Goal: Complete application form

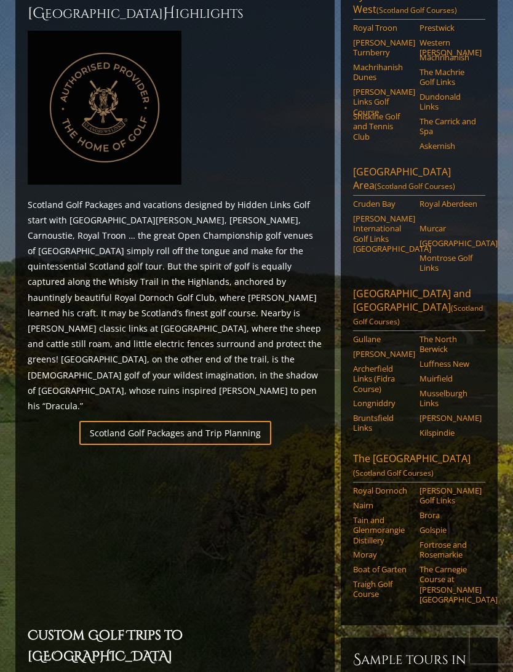
scroll to position [485, 0]
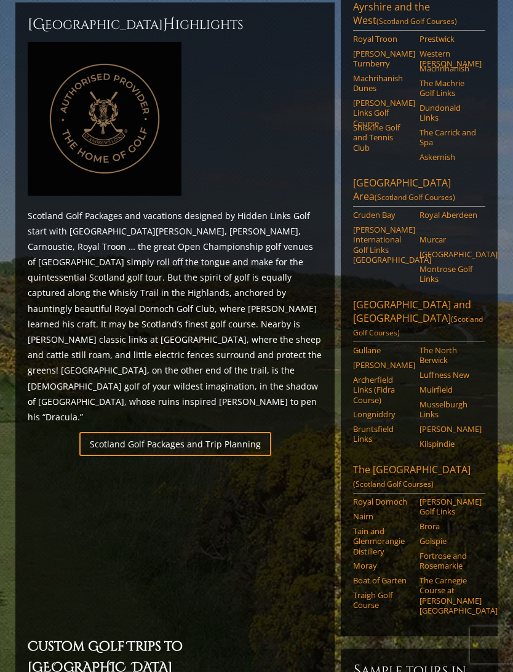
click at [134, 432] on link "Scotland Golf Packages and Trip Planning" at bounding box center [175, 444] width 192 height 24
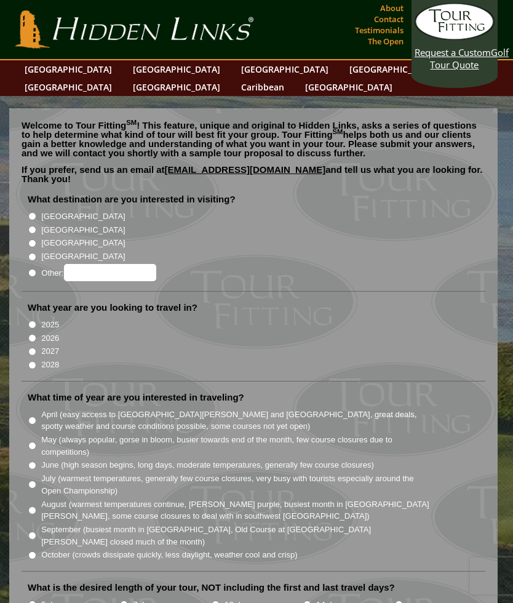
click at [26, 208] on li "What destination are you interested in visiting? [GEOGRAPHIC_DATA] [GEOGRAPHIC_…" at bounding box center [254, 242] width 464 height 99
click at [36, 212] on input "[GEOGRAPHIC_DATA]" at bounding box center [32, 216] width 8 height 8
radio input "true"
click at [36, 226] on input "[GEOGRAPHIC_DATA]" at bounding box center [32, 230] width 8 height 8
radio input "true"
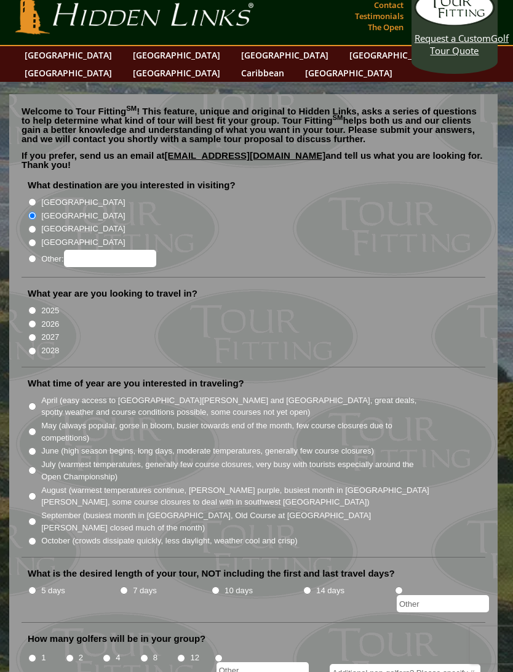
scroll to position [14, 0]
click at [33, 321] on input "2026" at bounding box center [32, 325] width 8 height 8
radio input "true"
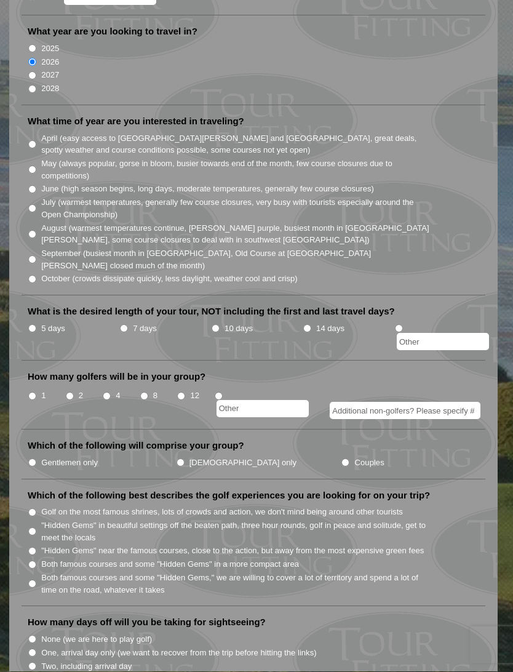
scroll to position [278, 0]
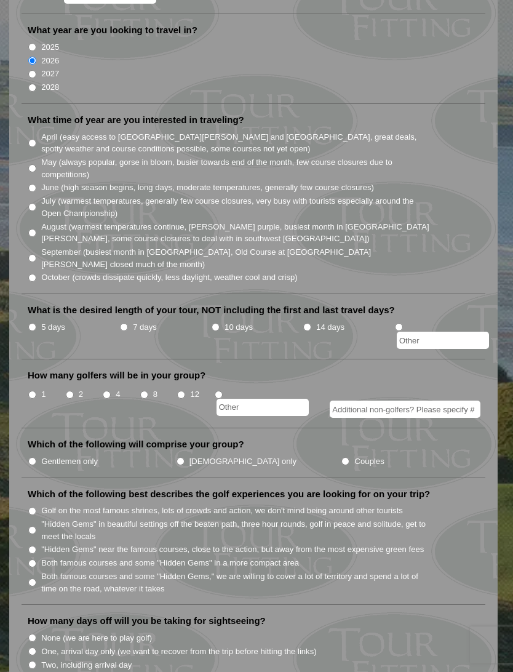
click at [31, 391] on input "1" at bounding box center [32, 395] width 8 height 8
radio input "true"
click at [118, 320] on li "5 days" at bounding box center [74, 335] width 92 height 30
click at [128, 323] on input "7 days" at bounding box center [124, 327] width 8 height 8
radio input "true"
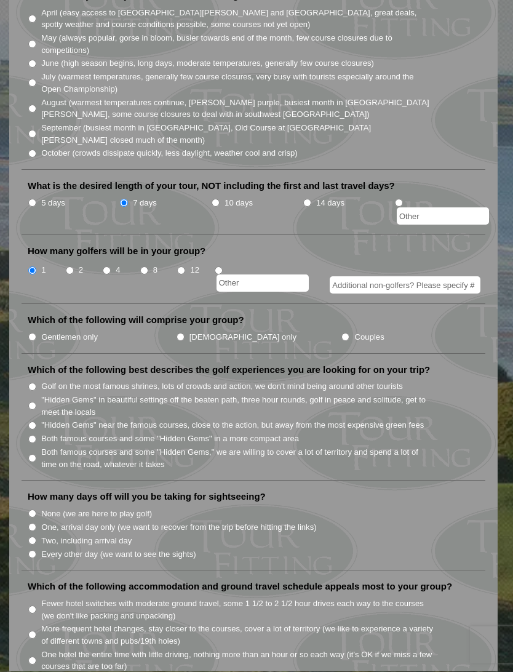
scroll to position [402, 0]
click at [342, 333] on input "Couples" at bounding box center [346, 337] width 8 height 8
radio input "true"
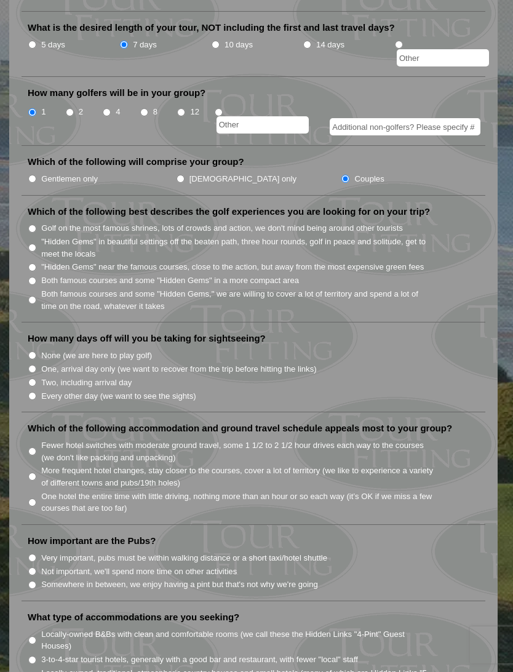
scroll to position [561, 0]
click at [33, 276] on input "Both famous courses and some "Hidden Gems" in a more compact area" at bounding box center [32, 280] width 8 height 8
radio input "true"
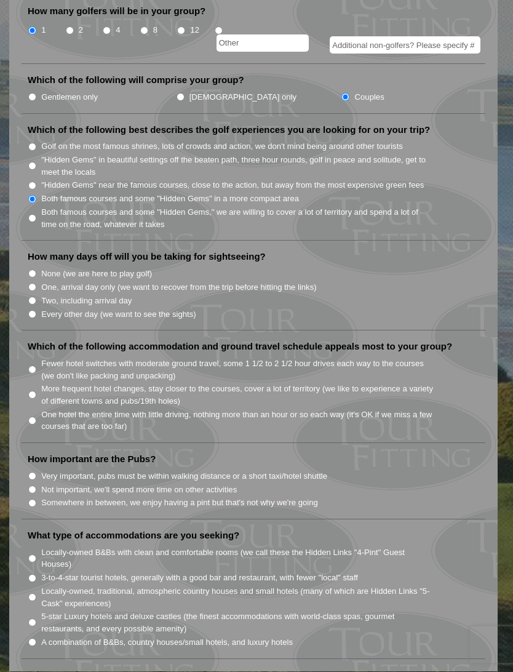
scroll to position [642, 0]
click at [23, 276] on li "How many days off will you be taking for sightseeing? None (we are here to play…" at bounding box center [254, 291] width 464 height 80
click at [32, 310] on input "Every other day (we want to see the sights)" at bounding box center [32, 314] width 8 height 8
radio input "true"
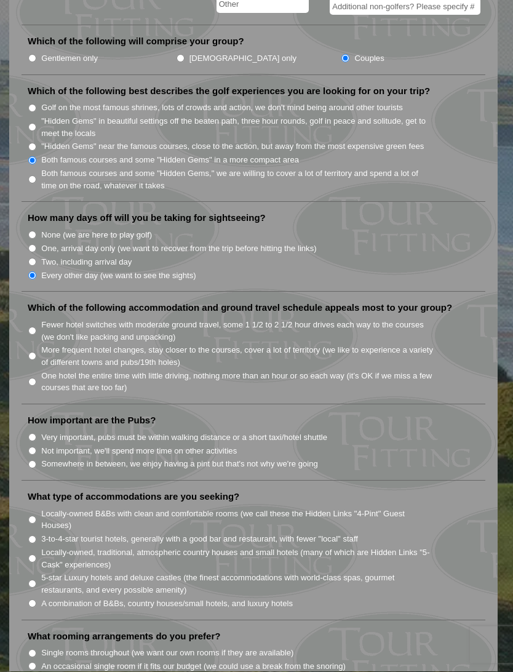
scroll to position [683, 0]
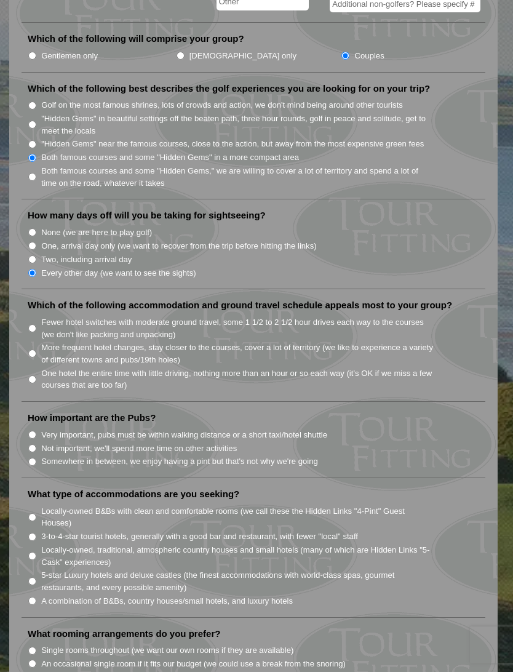
click at [25, 330] on li "Which of the following accommodation and ground travel schedule appeals most to…" at bounding box center [254, 350] width 464 height 103
click at [33, 376] on input "One hotel the entire time with little driving, nothing more than an hour or so …" at bounding box center [32, 380] width 8 height 8
radio input "true"
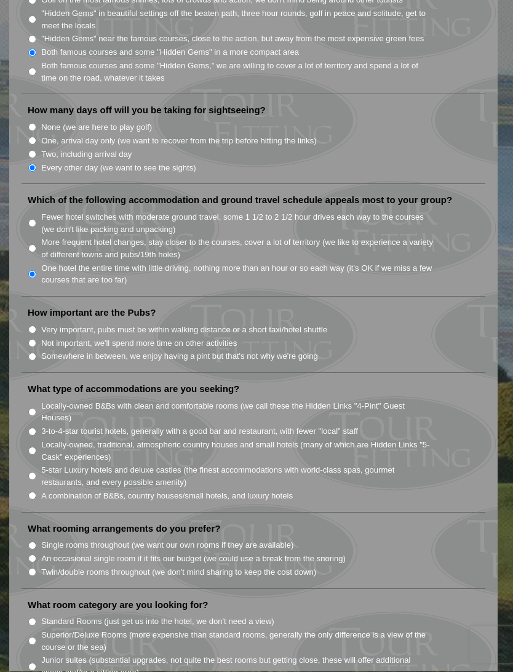
scroll to position [834, 0]
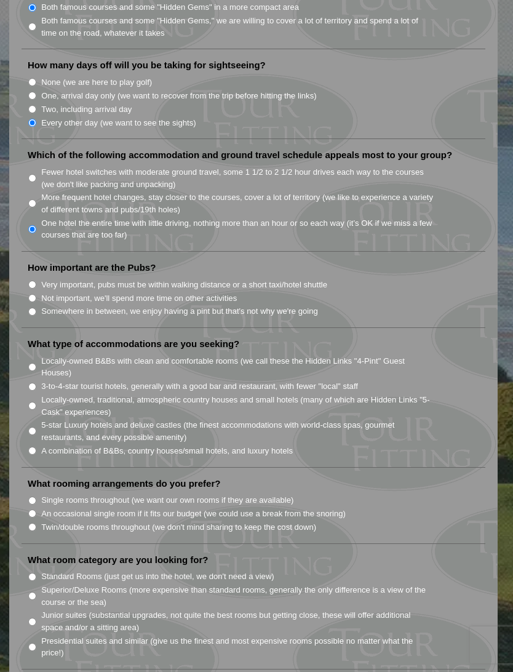
click at [29, 308] on input "Somewhere in between, we enjoy having a pint but that's not why we're going" at bounding box center [32, 312] width 8 height 8
radio input "true"
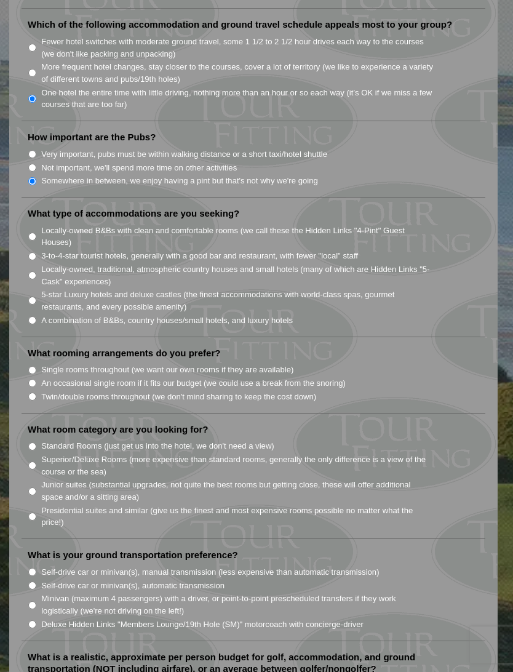
scroll to position [963, 0]
click at [34, 273] on input "Locally-owned, traditional, atmospheric country houses and small hotels (many o…" at bounding box center [32, 277] width 8 height 8
radio input "true"
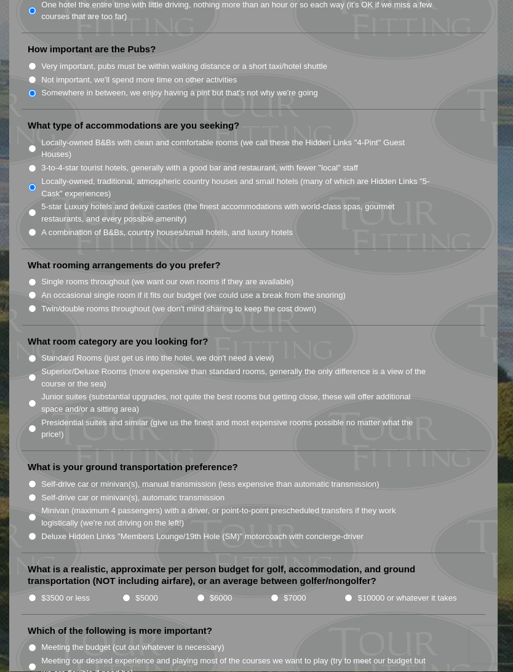
scroll to position [1056, 0]
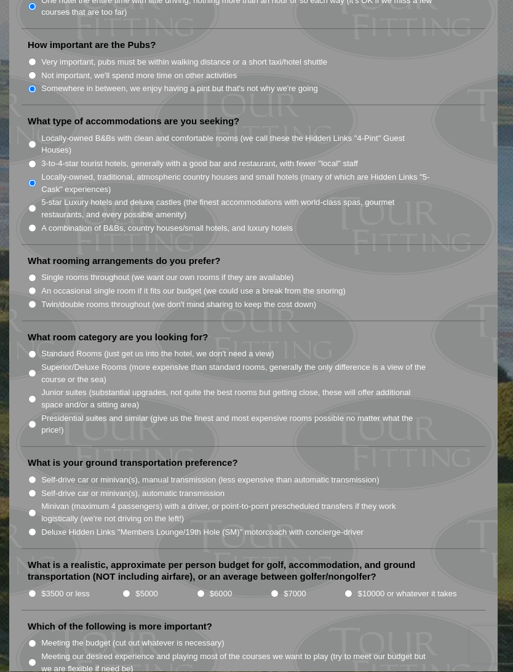
click at [16, 254] on div "Welcome to Tour Fitting SM ! This feature, unique and original to Hidden Links,…" at bounding box center [253, 35] width 489 height 1967
click at [39, 260] on li "What rooming arrangements do you prefer? Single rooms throughout (we want our o…" at bounding box center [254, 289] width 464 height 66
click at [34, 301] on input "Twin/double rooms throughout (we don't mind sharing to keep the cost down)" at bounding box center [32, 305] width 8 height 8
radio input "true"
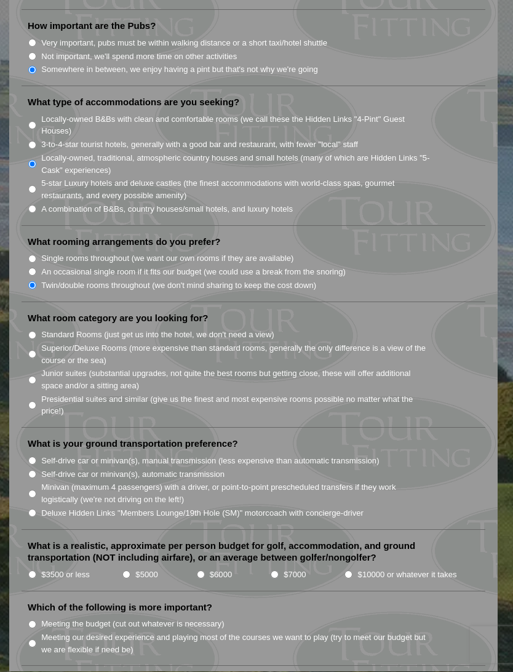
scroll to position [1085, 0]
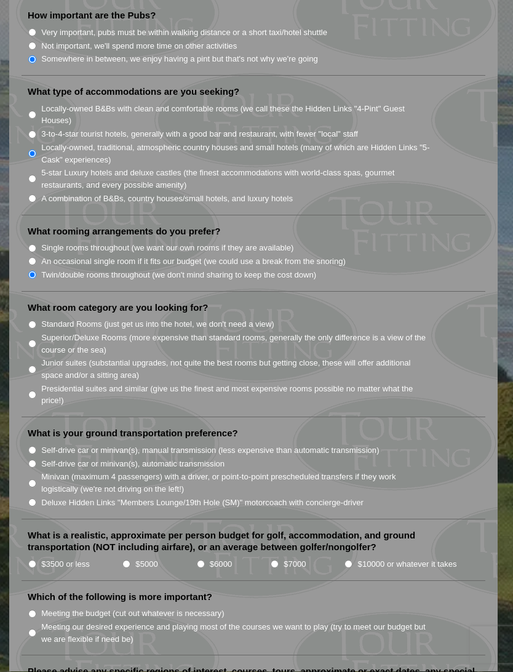
click at [23, 302] on li "What room category are you looking for? Standard Rooms (just get us into the ho…" at bounding box center [254, 360] width 464 height 116
click at [26, 302] on li "What room category are you looking for? Standard Rooms (just get us into the ho…" at bounding box center [254, 360] width 464 height 116
click at [28, 318] on li "Standard Rooms (just get us into the hotel, we don't need a view)" at bounding box center [259, 325] width 462 height 14
click at [31, 321] on input "Standard Rooms (just get us into the hotel, we don't need a view)" at bounding box center [32, 325] width 8 height 8
radio input "true"
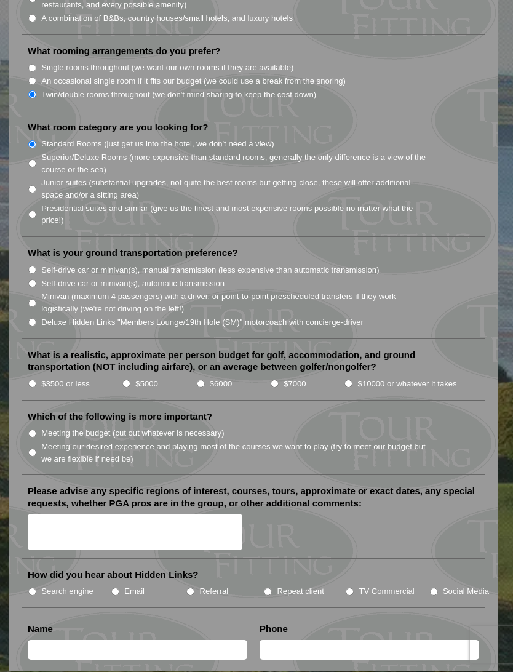
scroll to position [1266, 0]
click at [30, 280] on input "Self-drive car or minivan(s), automatic transmission" at bounding box center [32, 284] width 8 height 8
radio input "true"
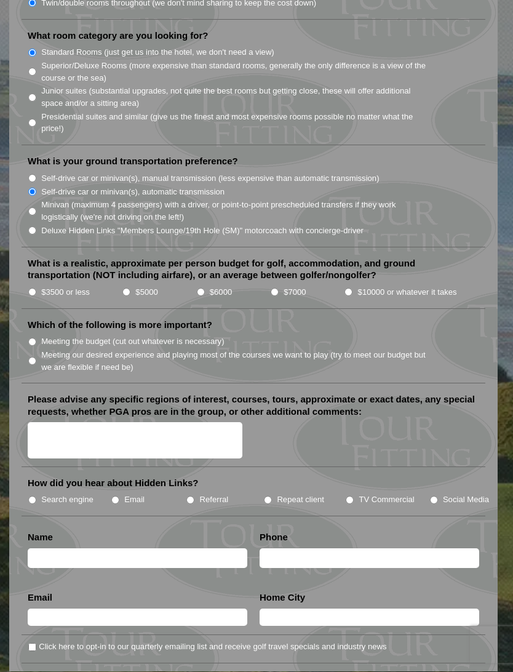
scroll to position [1359, 0]
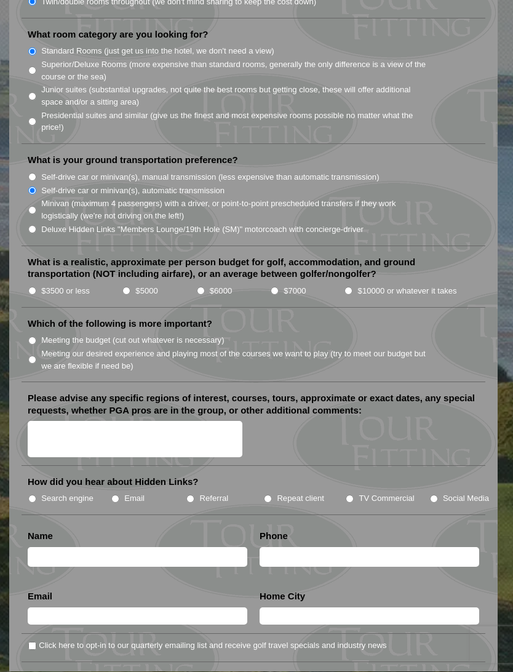
click at [189, 284] on li "$5000" at bounding box center [159, 291] width 74 height 14
click at [201, 288] on input "$6000" at bounding box center [201, 292] width 8 height 8
radio input "true"
click at [30, 356] on input "Meeting our desired experience and playing most of the courses we want to play …" at bounding box center [32, 360] width 8 height 8
radio input "true"
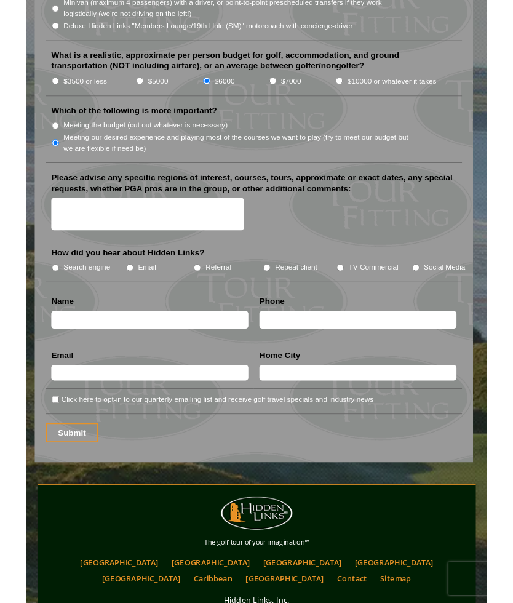
scroll to position [1681, 0]
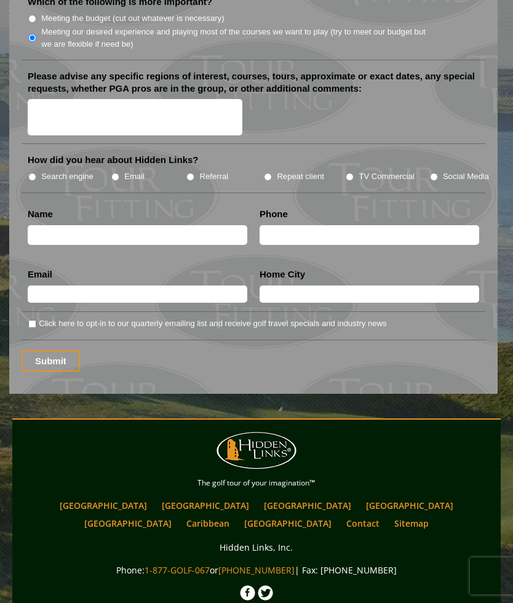
click at [31, 173] on input "Search engine" at bounding box center [32, 177] width 8 height 8
radio input "true"
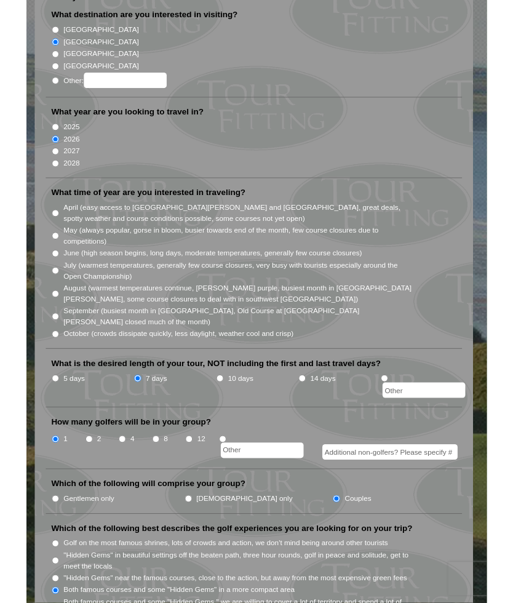
scroll to position [0, 0]
